Goal: Check status

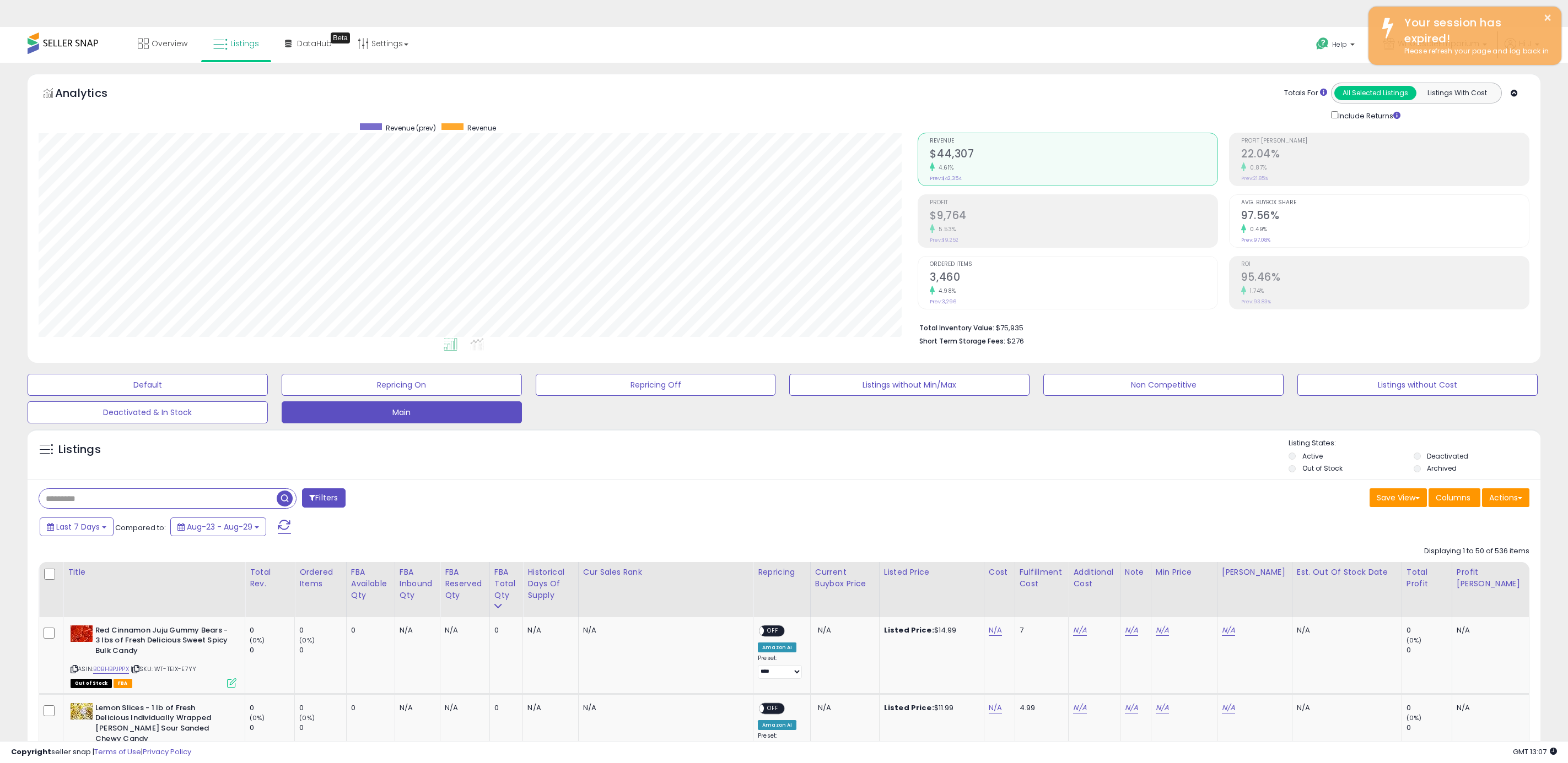
select select "**"
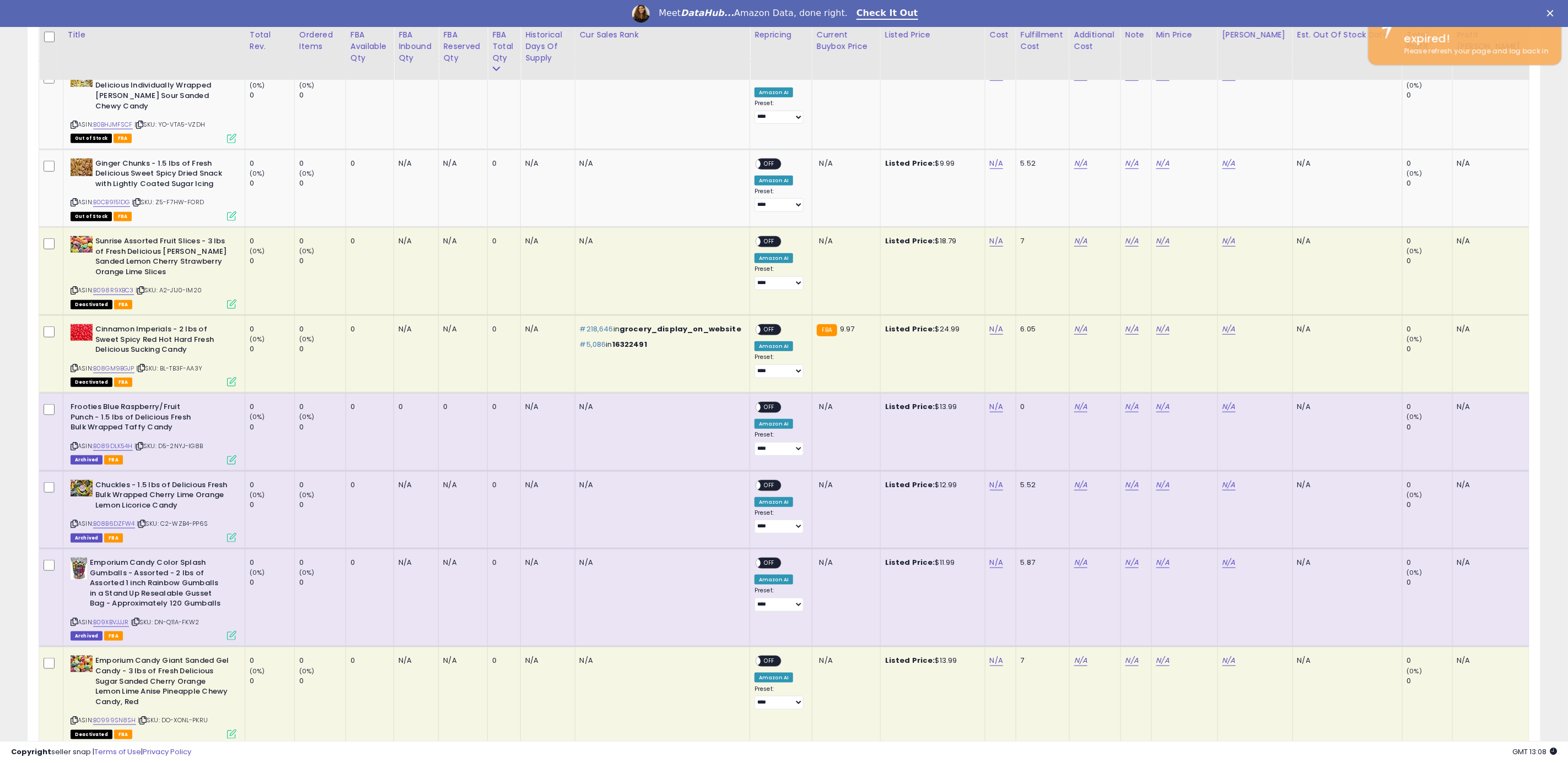
scroll to position [661, 0]
